Goal: Communication & Community: Participate in discussion

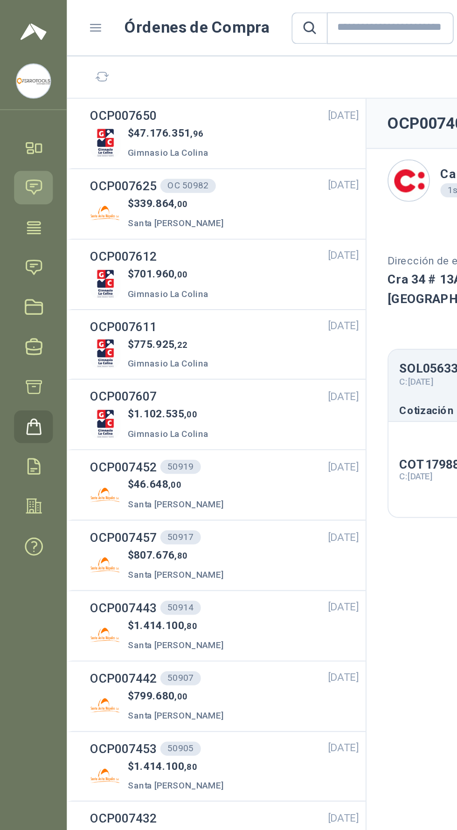
click at [18, 96] on icon at bounding box center [18, 99] width 8 height 7
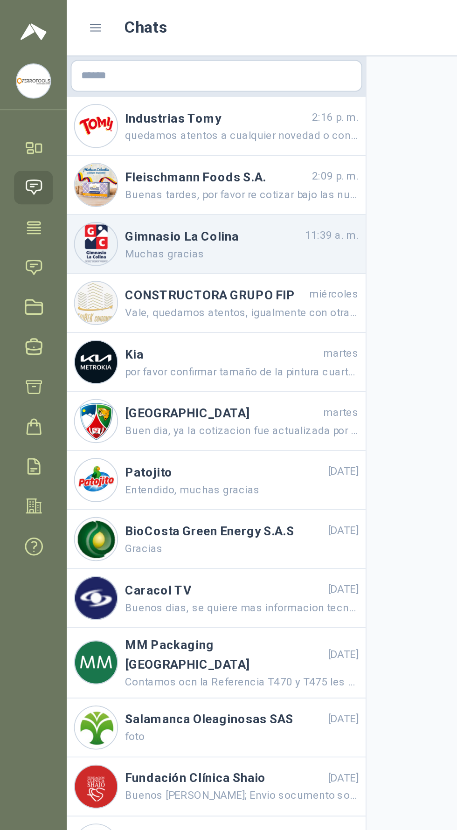
click at [157, 129] on h4 "Gimnasio La Colina" at bounding box center [112, 125] width 93 height 10
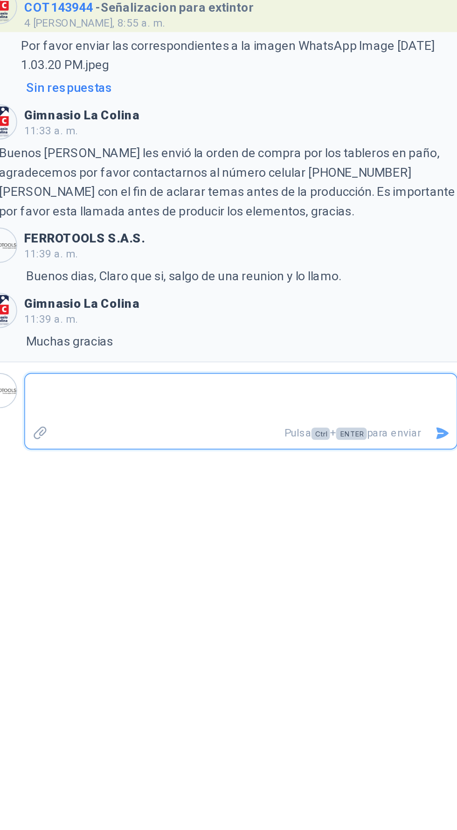
scroll to position [66, 0]
